Goal: Use online tool/utility: Utilize a website feature to perform a specific function

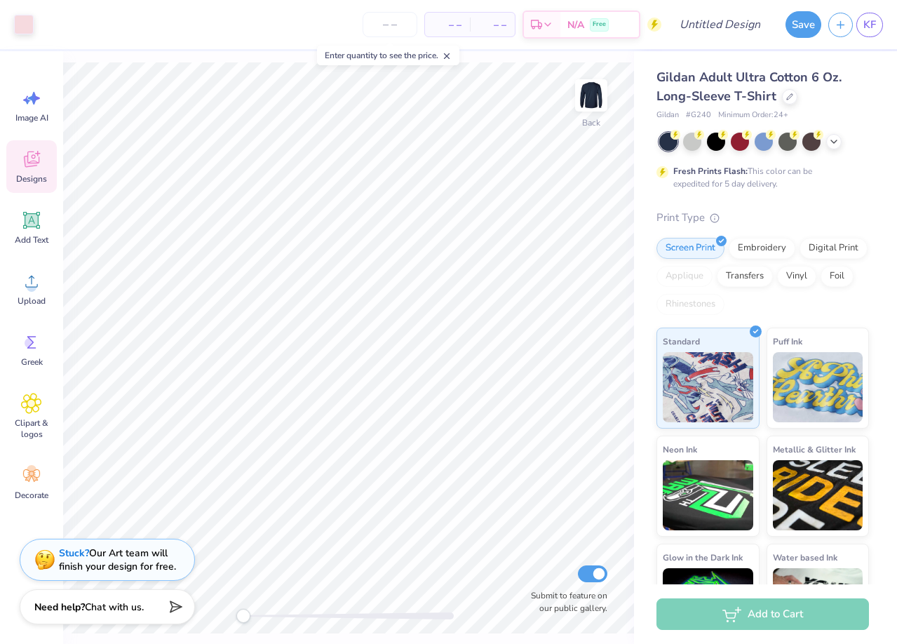
click at [32, 162] on icon at bounding box center [31, 159] width 21 height 21
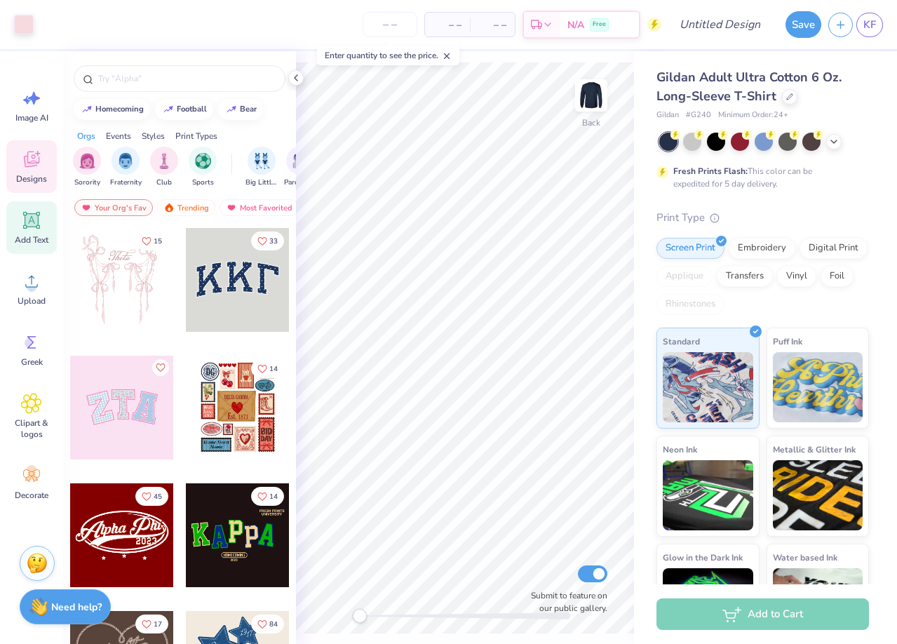
click at [22, 227] on icon at bounding box center [31, 220] width 21 height 21
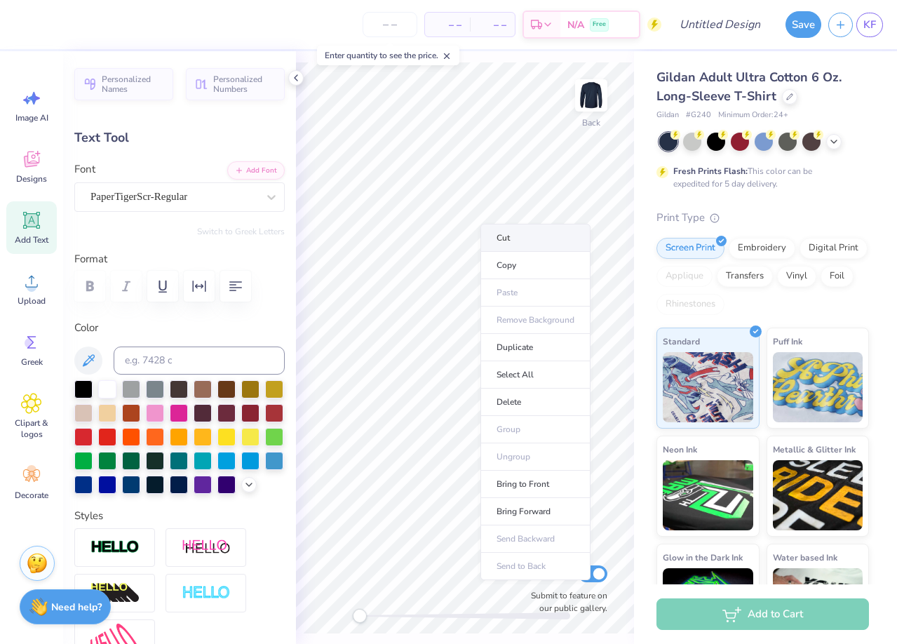
click at [492, 250] on li "Cut" at bounding box center [535, 238] width 110 height 28
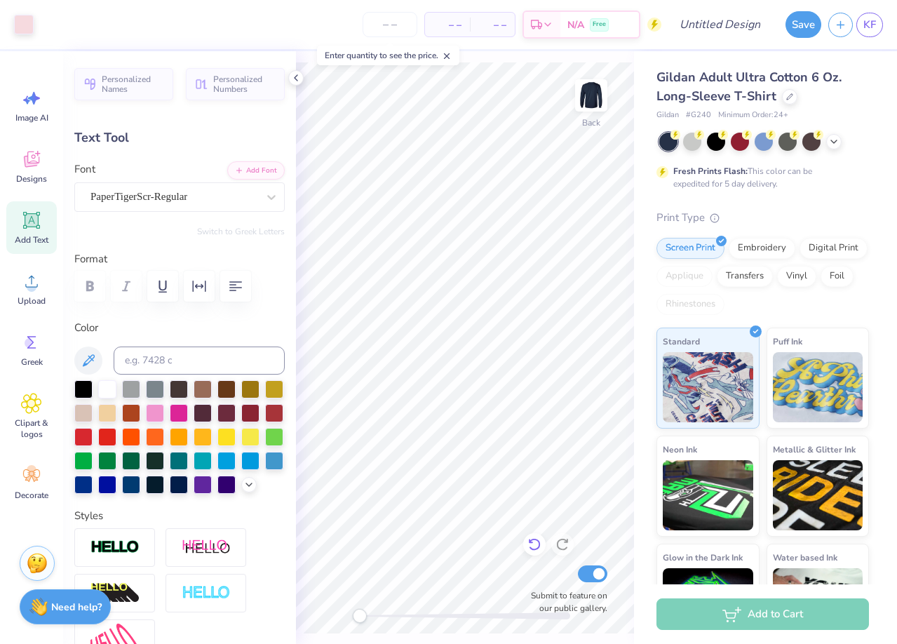
click at [527, 545] on icon at bounding box center [534, 544] width 14 height 14
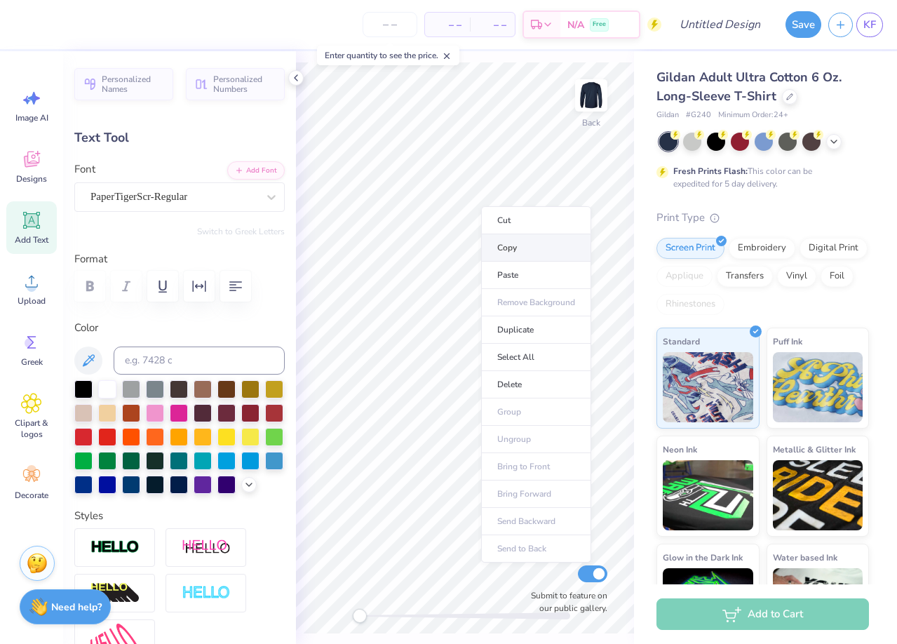
click at [515, 253] on li "Copy" at bounding box center [536, 247] width 110 height 27
type textarea "Theta"
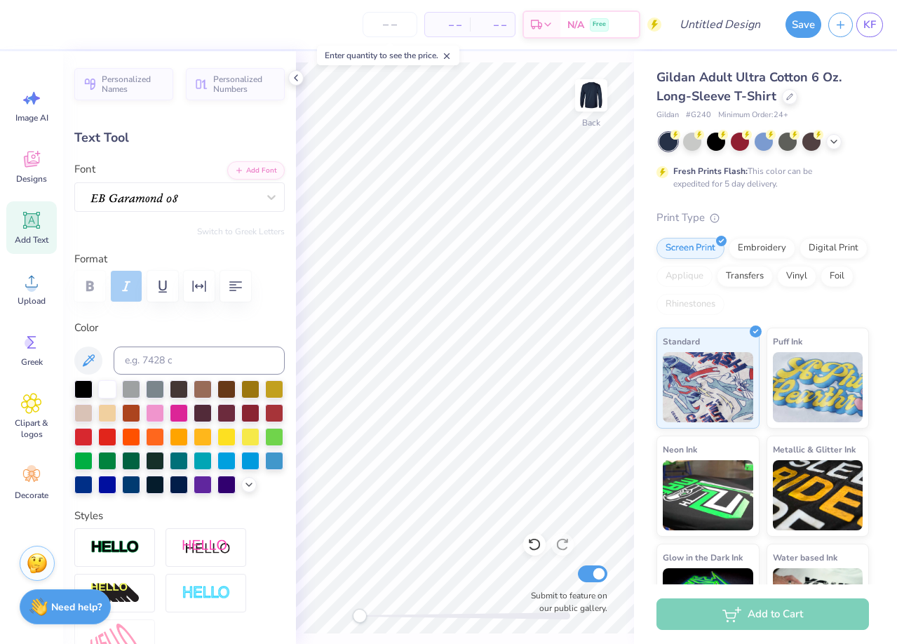
type input "1.90"
type input "0.98"
type input "5.52"
type textarea "1870"
type input "6.90"
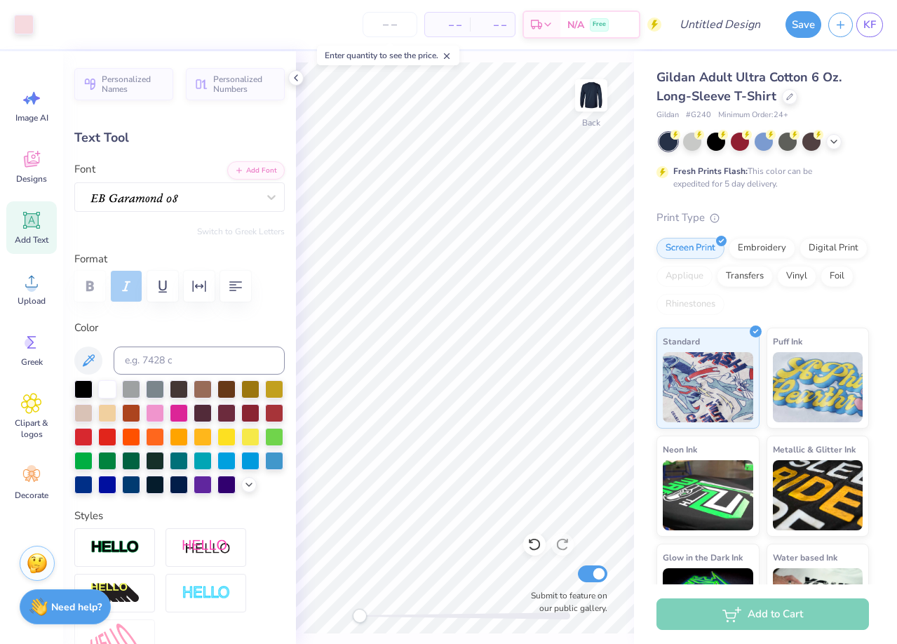
type input "2.57"
type input "3.21"
type input "1.94"
type input "0.98"
type input "5.52"
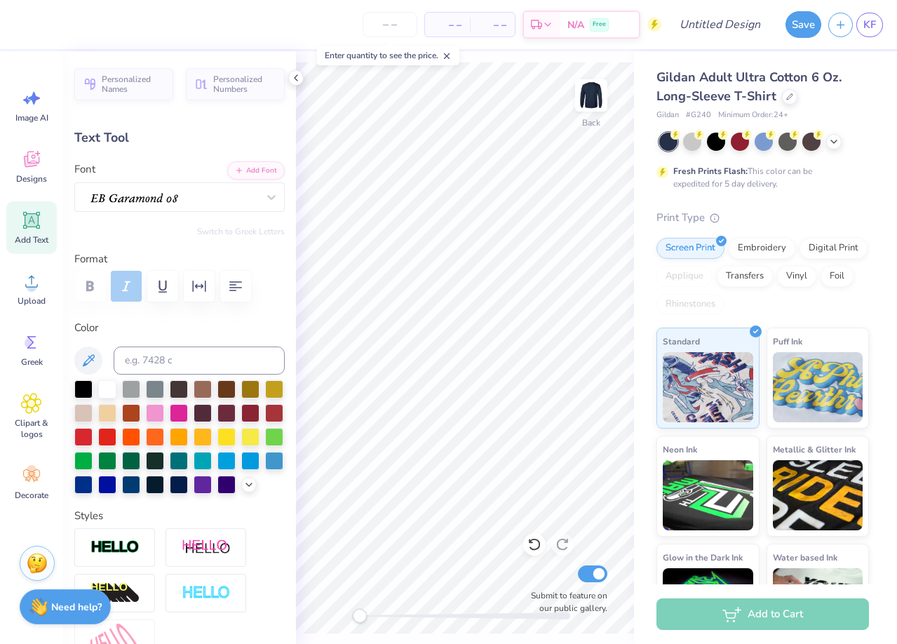
type input "6.90"
type input "2.57"
type input "3.00"
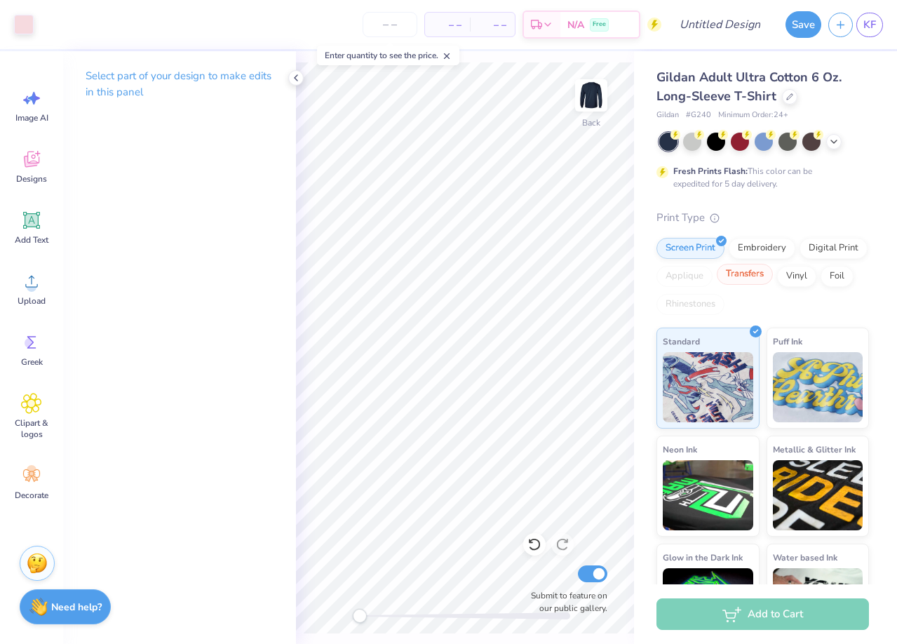
click at [761, 277] on div "Transfers" at bounding box center [745, 274] width 56 height 21
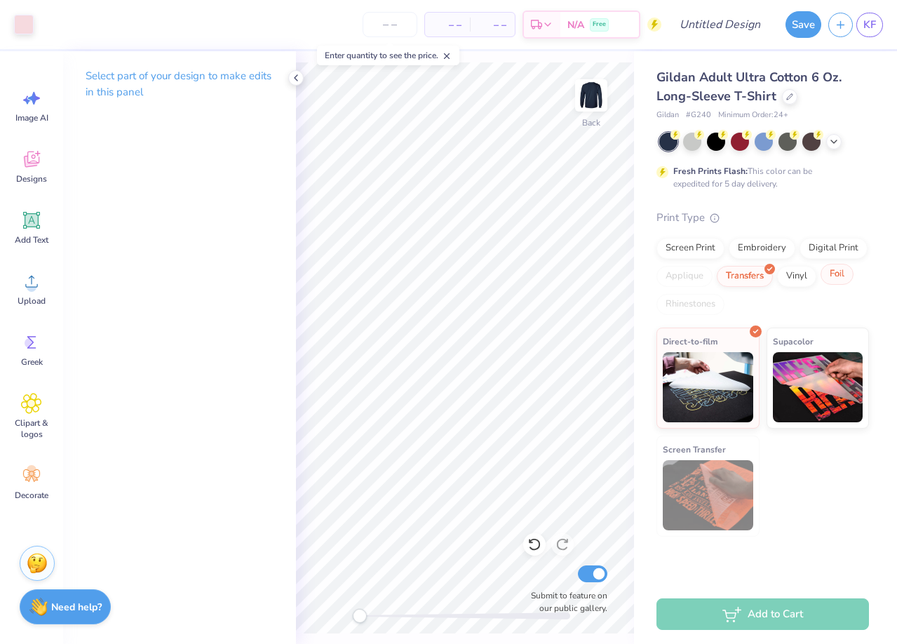
click at [838, 281] on div "Foil" at bounding box center [837, 274] width 33 height 21
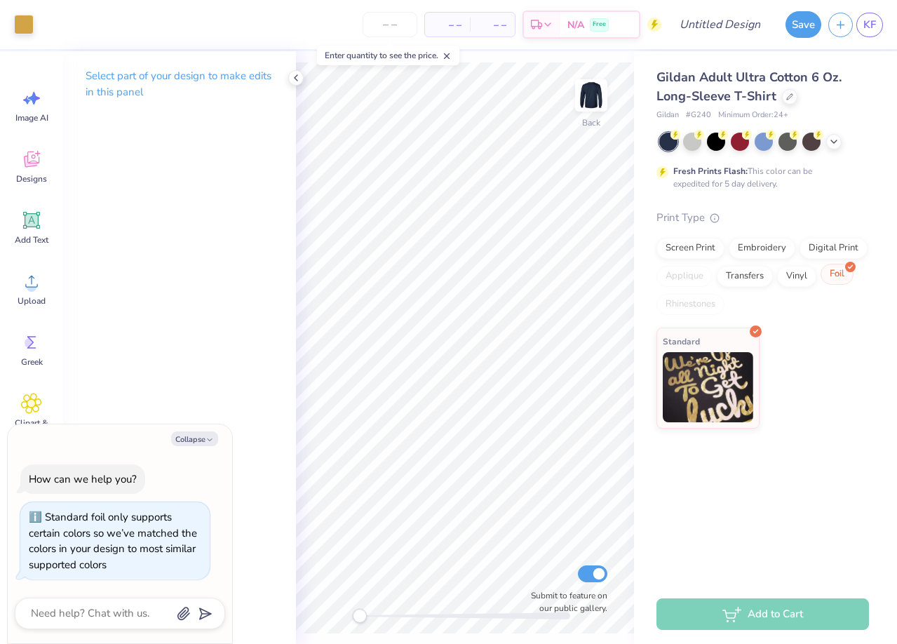
click at [838, 281] on div "Foil" at bounding box center [837, 274] width 33 height 21
click at [806, 274] on div "Vinyl" at bounding box center [796, 274] width 39 height 21
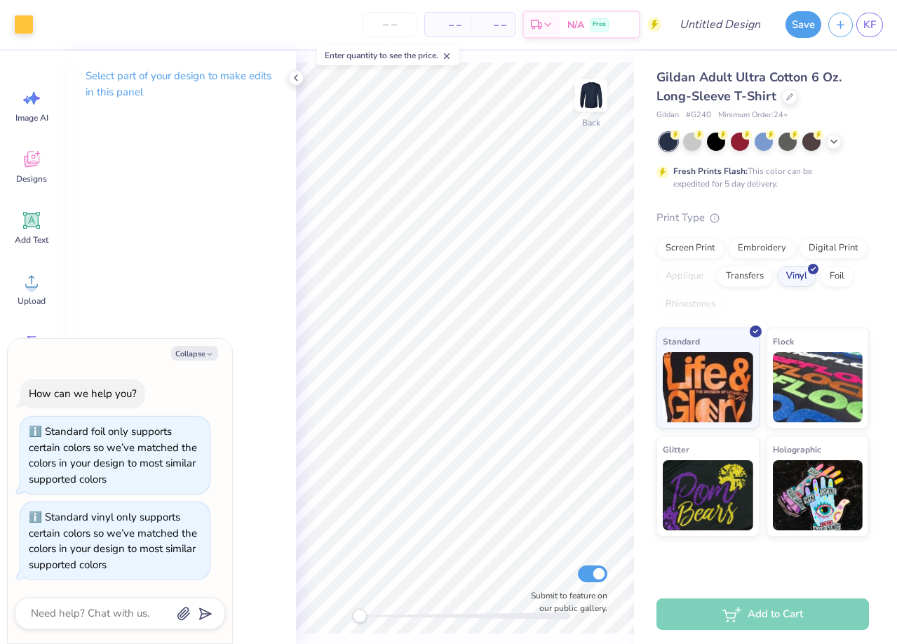
click at [693, 274] on div "Applique" at bounding box center [684, 276] width 56 height 21
click at [708, 241] on div "Screen Print" at bounding box center [690, 246] width 68 height 21
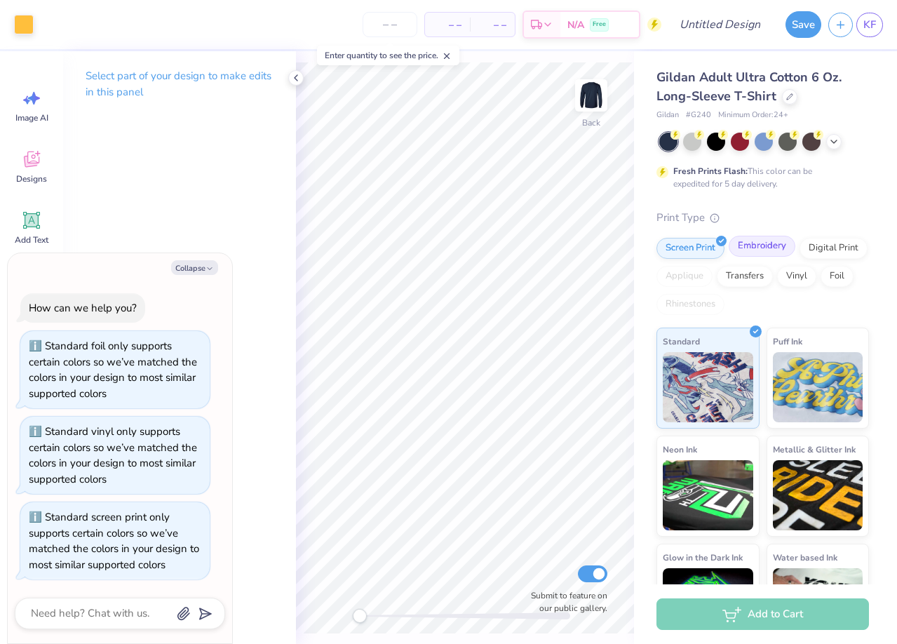
click at [783, 245] on div "Embroidery" at bounding box center [762, 246] width 67 height 21
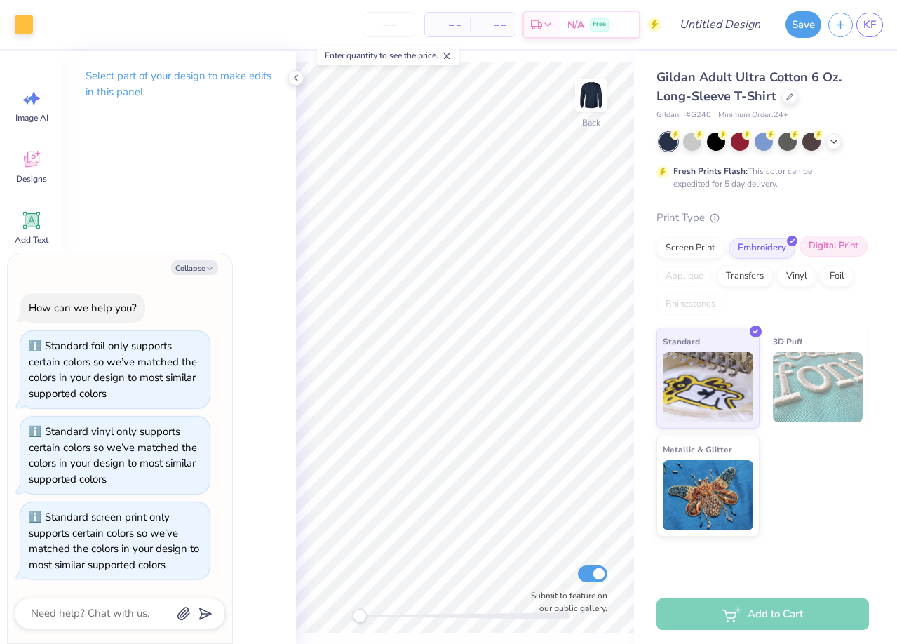
click at [848, 243] on div "Digital Print" at bounding box center [833, 246] width 68 height 21
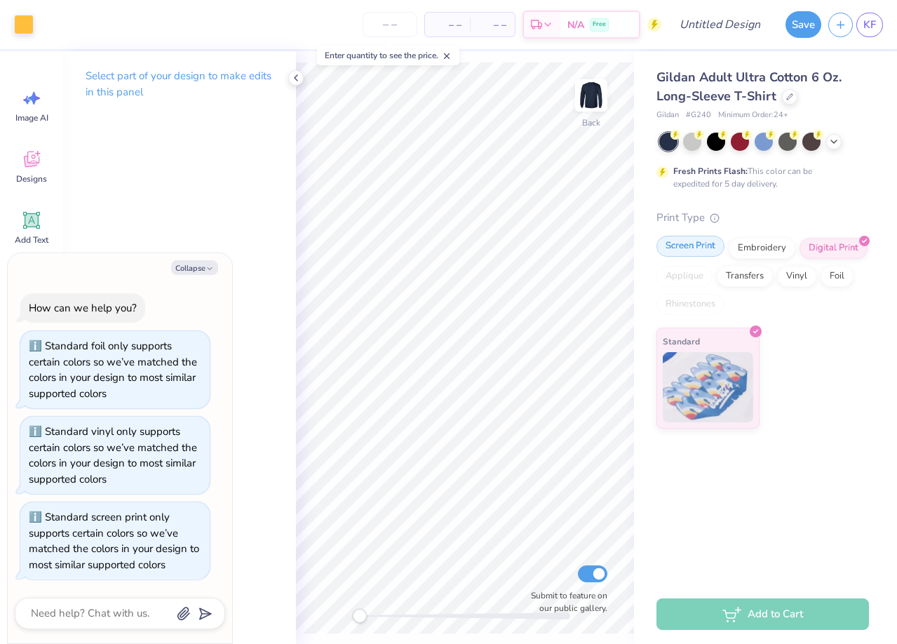
click at [696, 251] on div "Screen Print" at bounding box center [690, 246] width 68 height 21
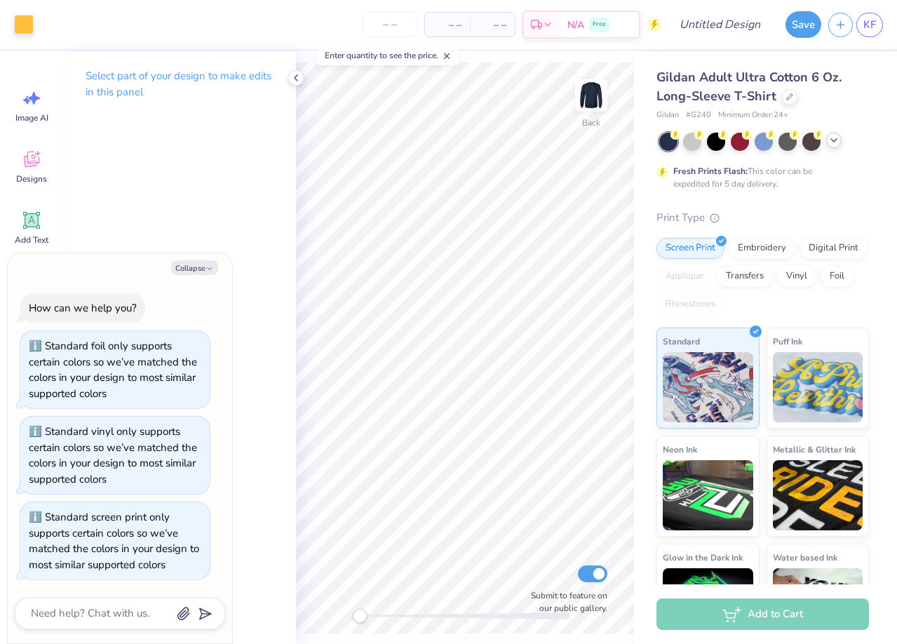
click at [831, 142] on icon at bounding box center [833, 140] width 11 height 11
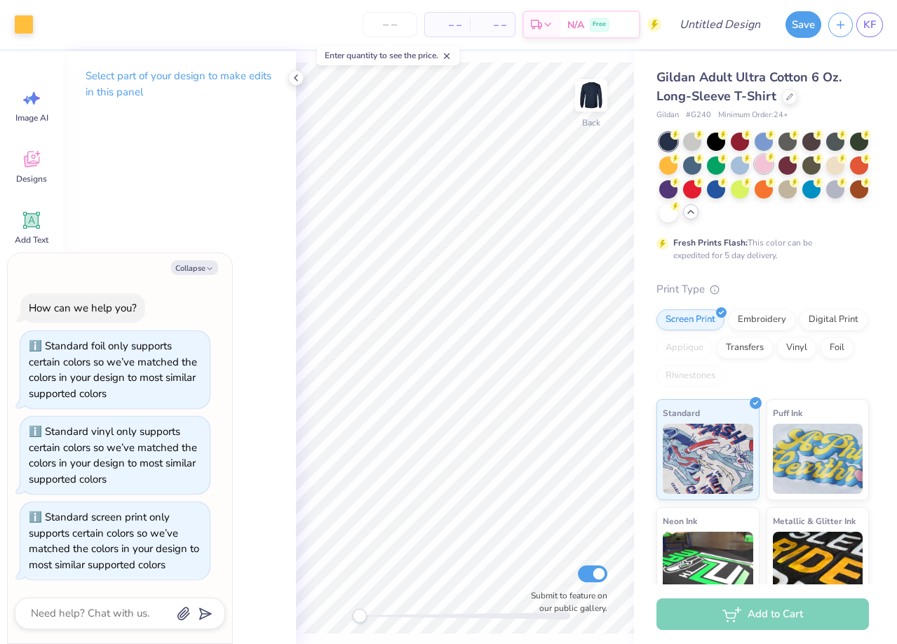
click at [771, 159] on circle at bounding box center [771, 157] width 10 height 10
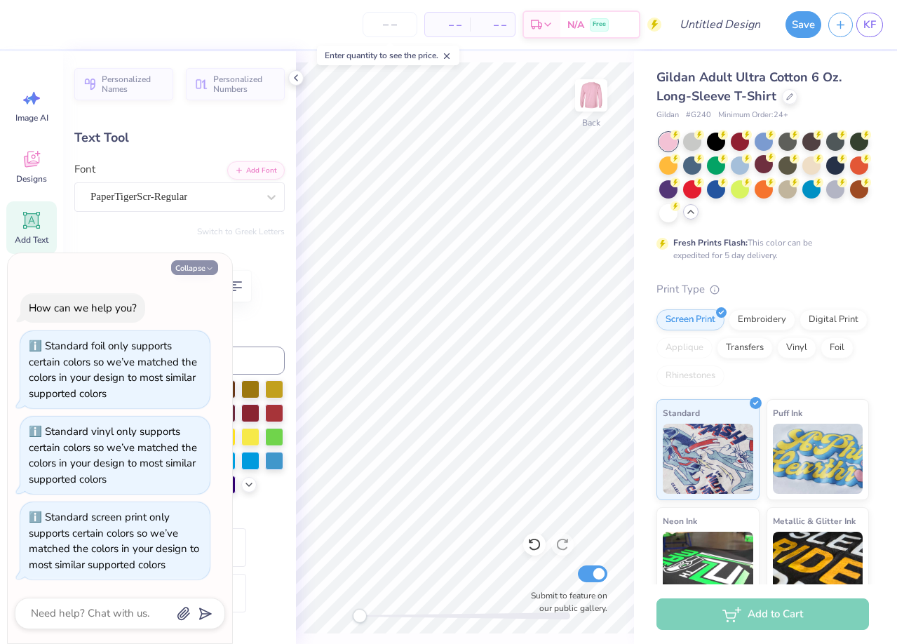
click at [210, 262] on button "Collapse" at bounding box center [194, 267] width 47 height 15
type textarea "x"
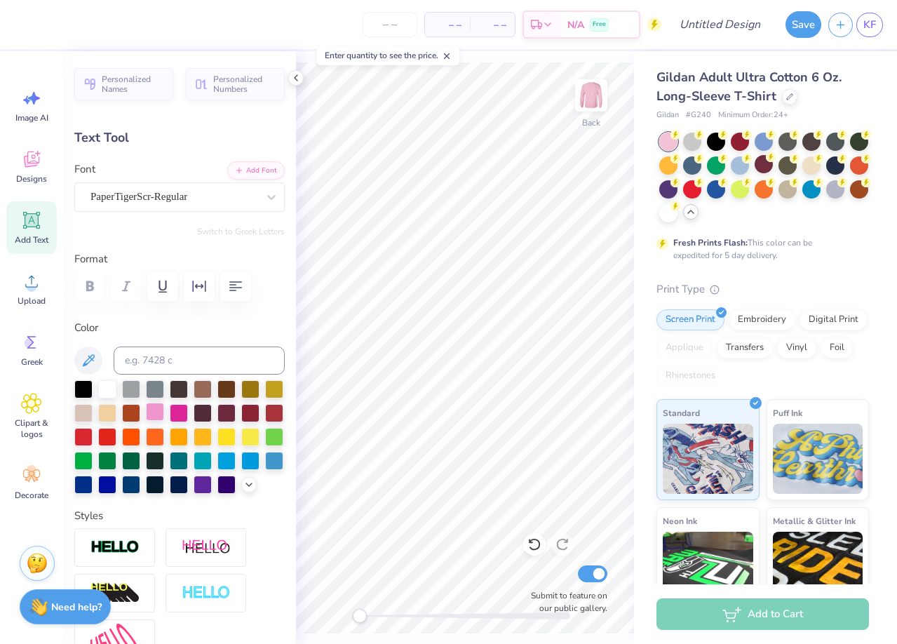
click at [156, 406] on div at bounding box center [155, 412] width 18 height 18
